Goal: Navigation & Orientation: Find specific page/section

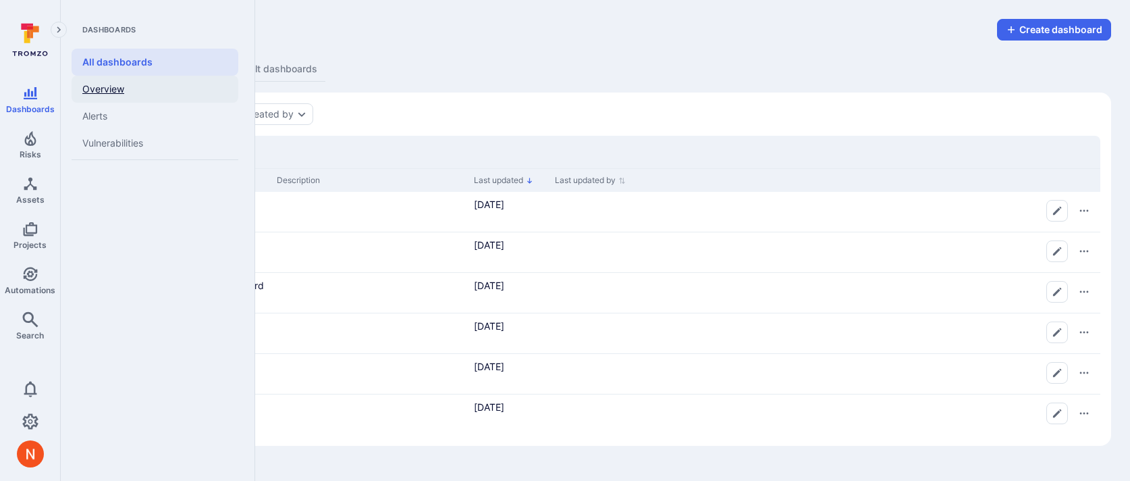
click at [104, 92] on link "Overview" at bounding box center [155, 89] width 167 height 27
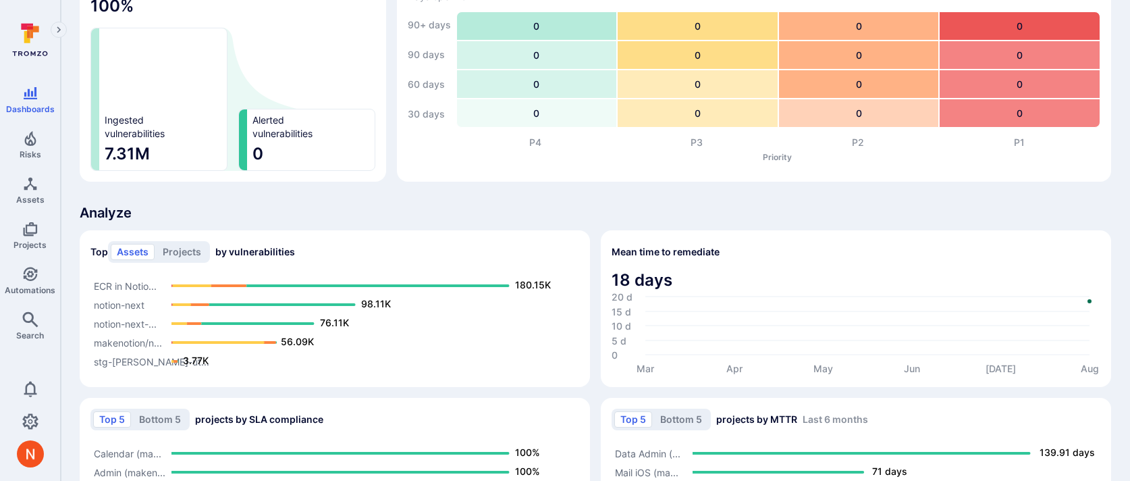
scroll to position [1023, 0]
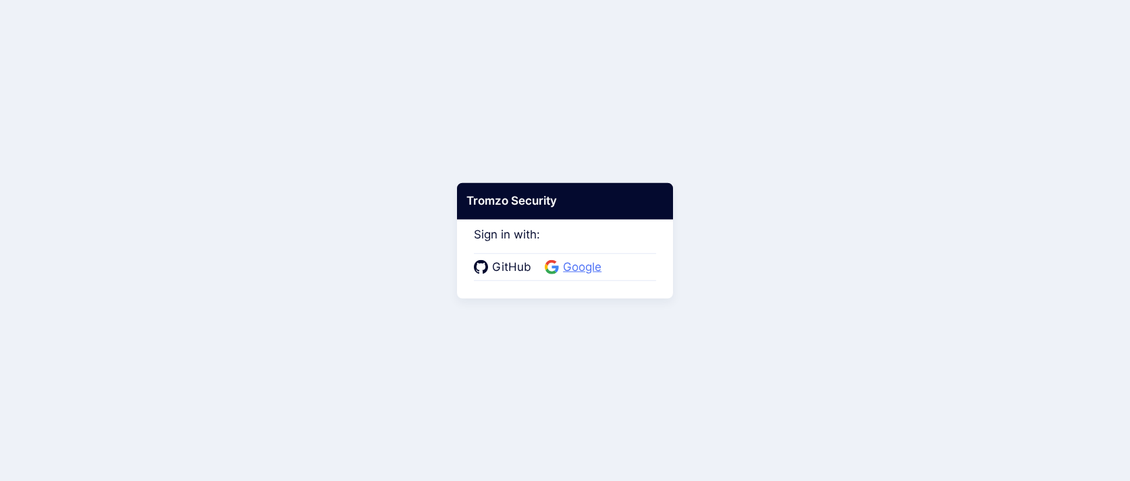
click at [565, 266] on span "Google" at bounding box center [582, 268] width 47 height 18
